Goal: Use online tool/utility: Use online tool/utility

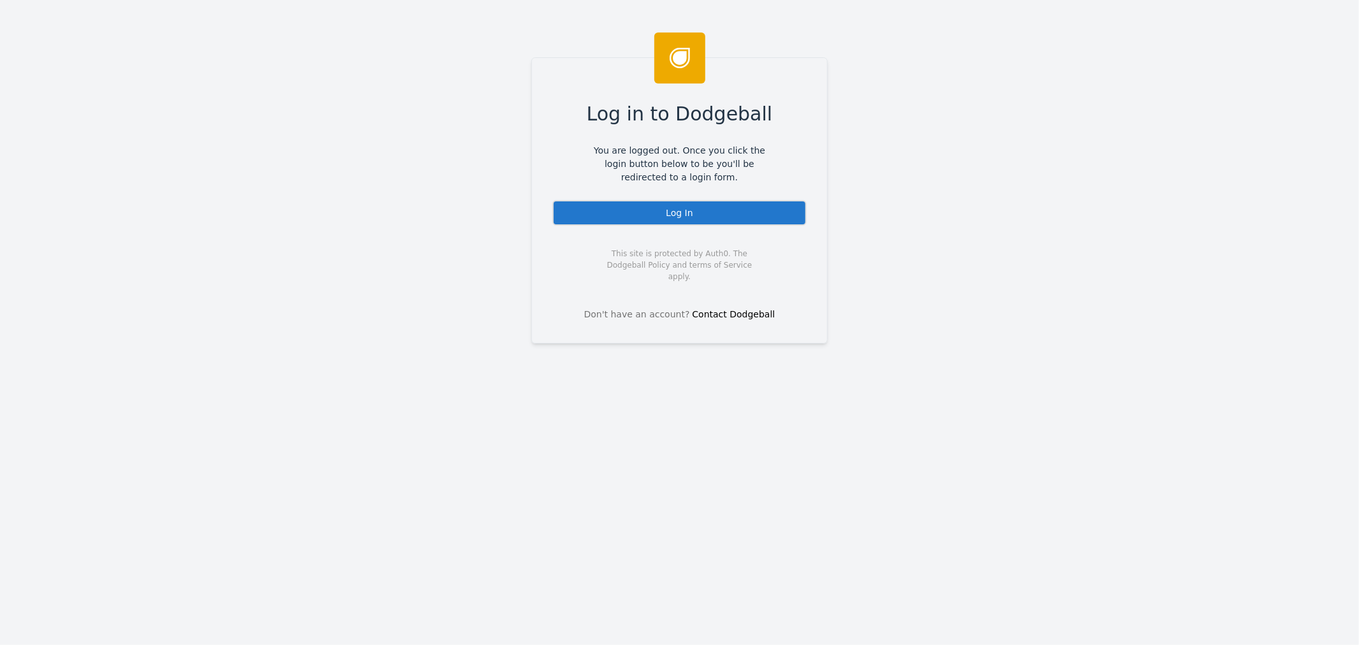
click at [687, 224] on div "Log In" at bounding box center [679, 212] width 254 height 25
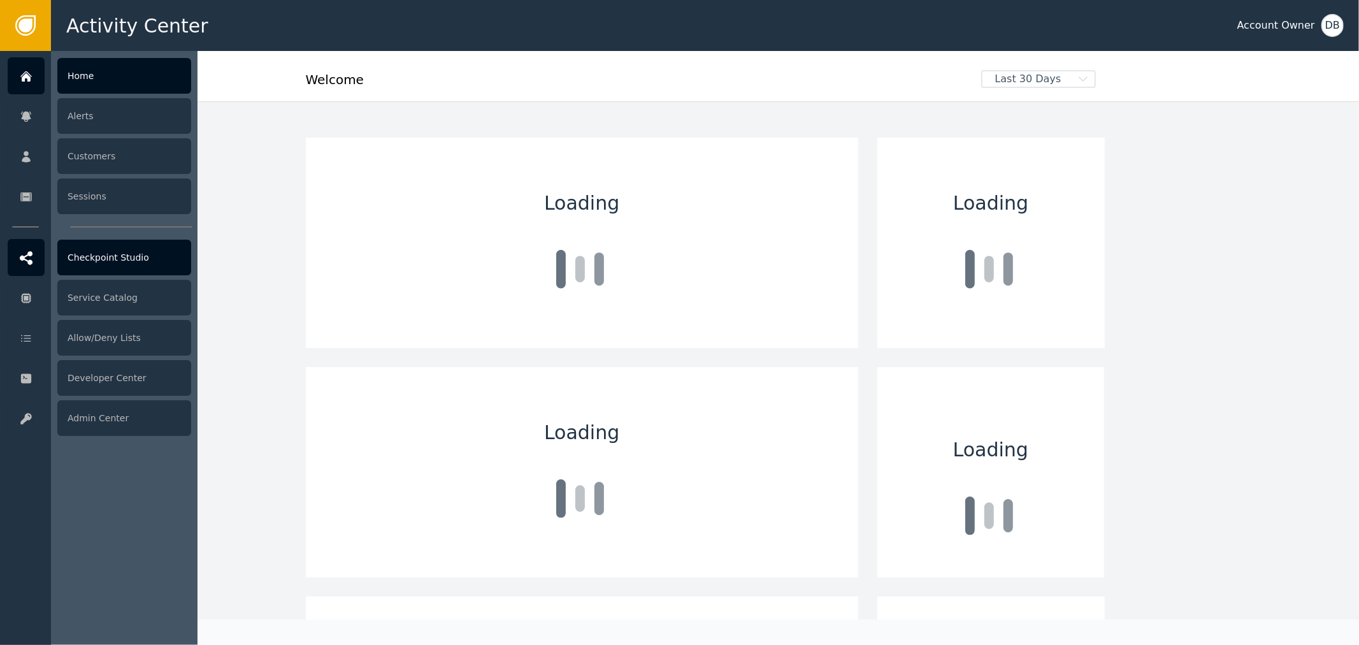
click at [118, 253] on div "Checkpoint Studio" at bounding box center [124, 258] width 134 height 36
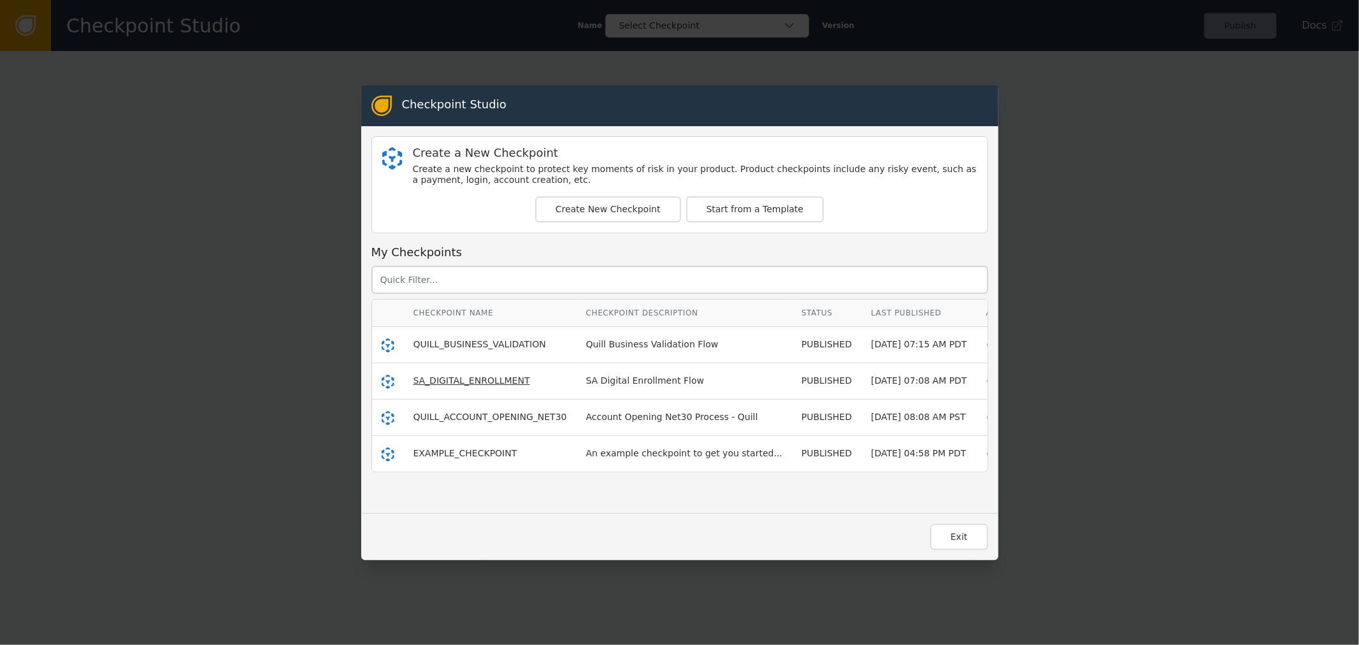
click at [472, 375] on span "SA_DIGITAL_ENROLLMENT" at bounding box center [472, 380] width 117 height 10
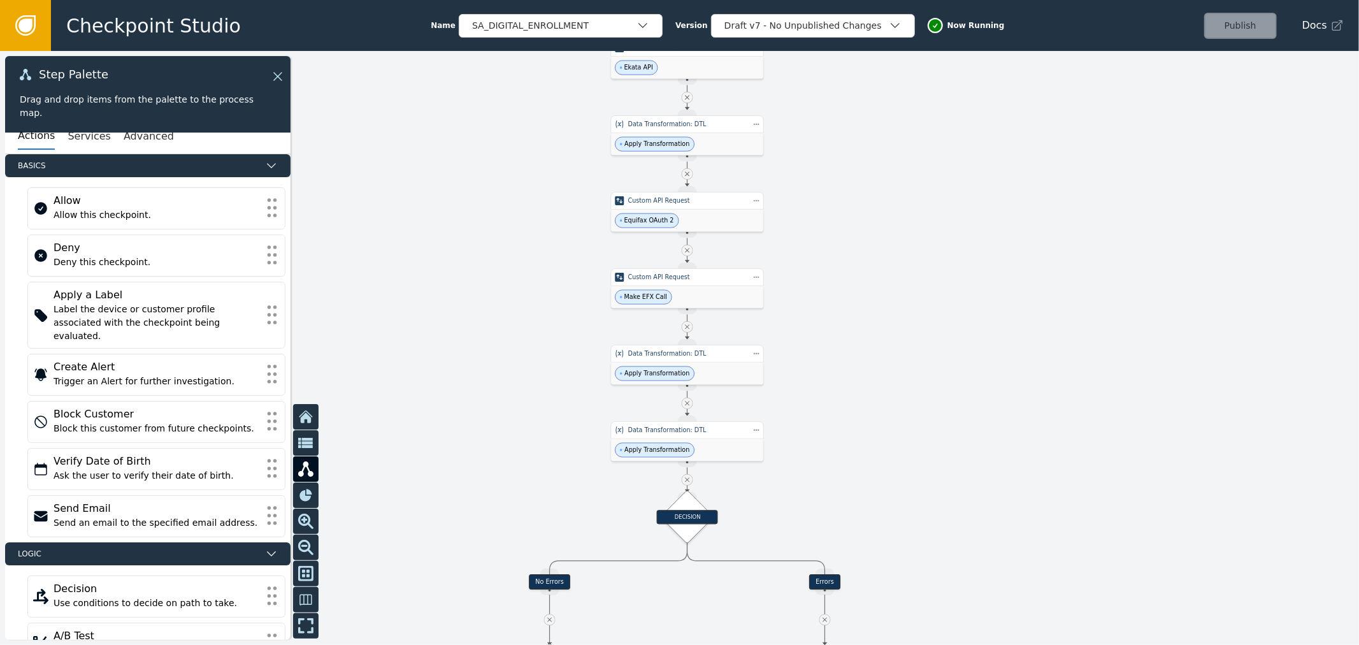
drag, startPoint x: 832, startPoint y: 496, endPoint x: 863, endPoint y: 310, distance: 188.7
click at [863, 310] on div at bounding box center [679, 348] width 1359 height 594
click at [738, 284] on div "Custom API Request" at bounding box center [687, 277] width 153 height 18
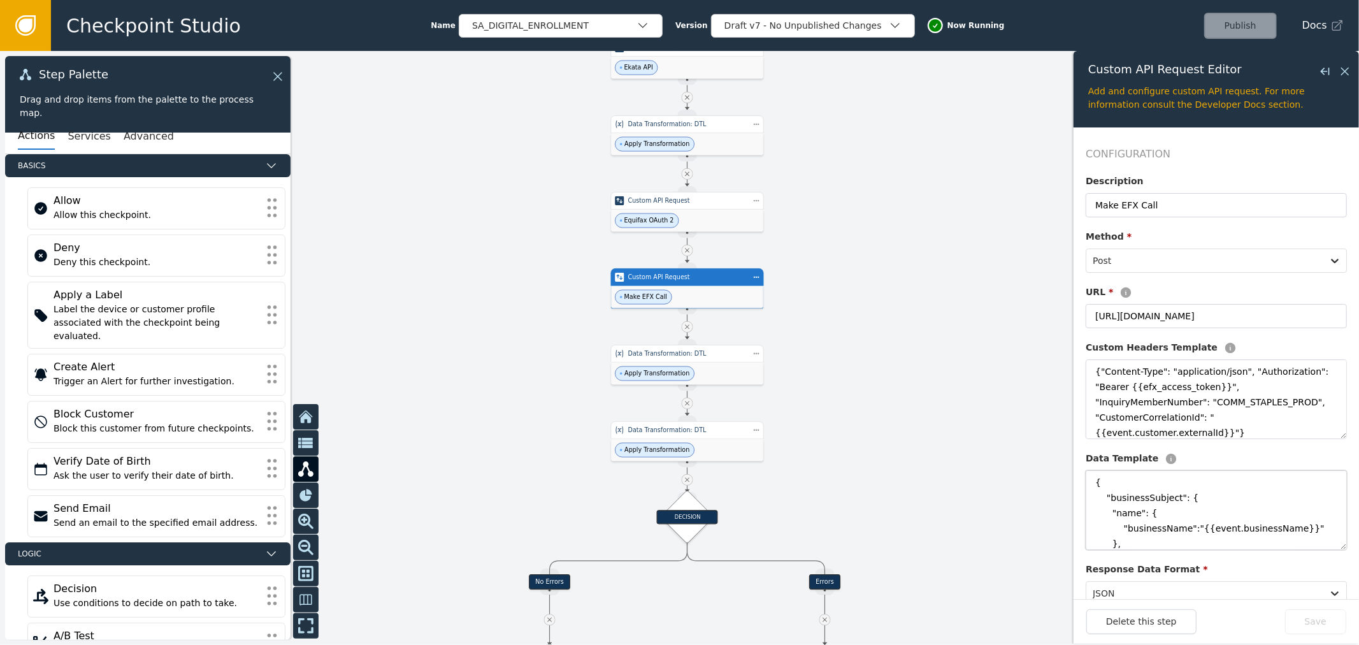
click at [1243, 523] on textarea "{ "businessSubject": { "name": { "businessName":"{{event.businessName}}" }, "ad…" at bounding box center [1216, 510] width 261 height 80
click at [960, 376] on div at bounding box center [679, 348] width 1359 height 594
